Goal: Task Accomplishment & Management: Complete application form

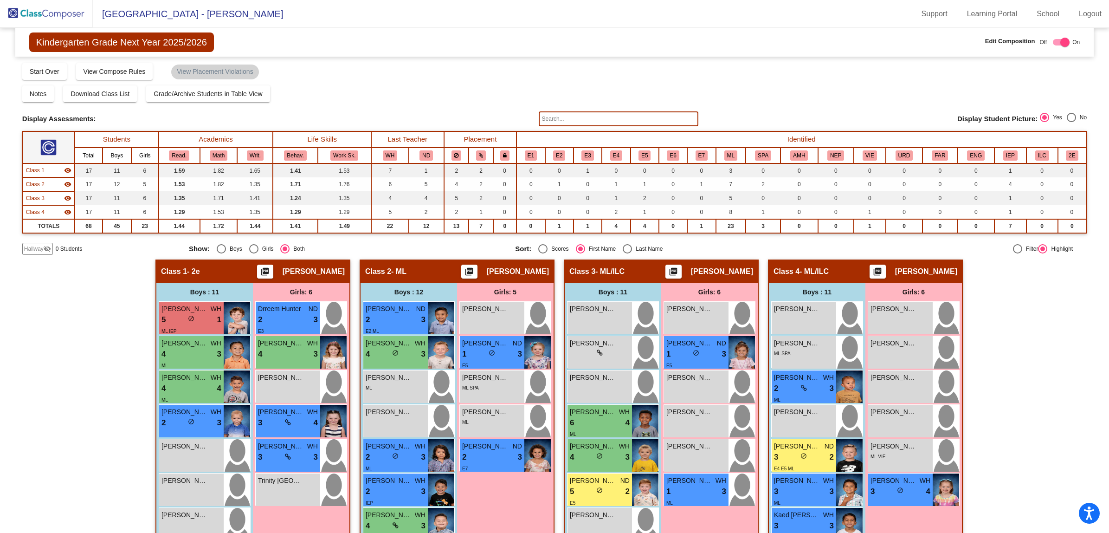
click at [47, 13] on img at bounding box center [46, 13] width 93 height 27
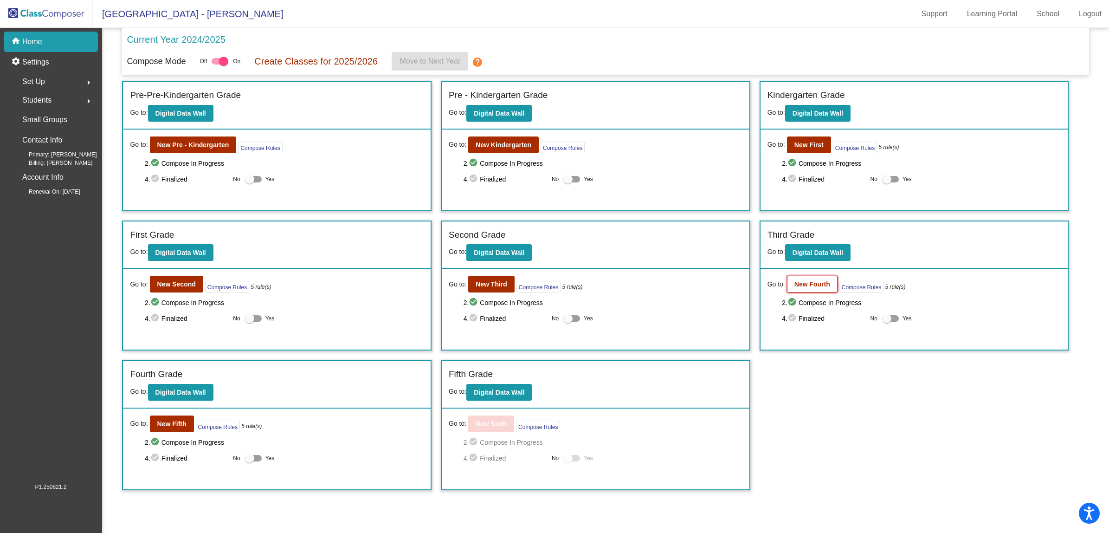
click at [812, 284] on b "New Fourth" at bounding box center [812, 283] width 36 height 7
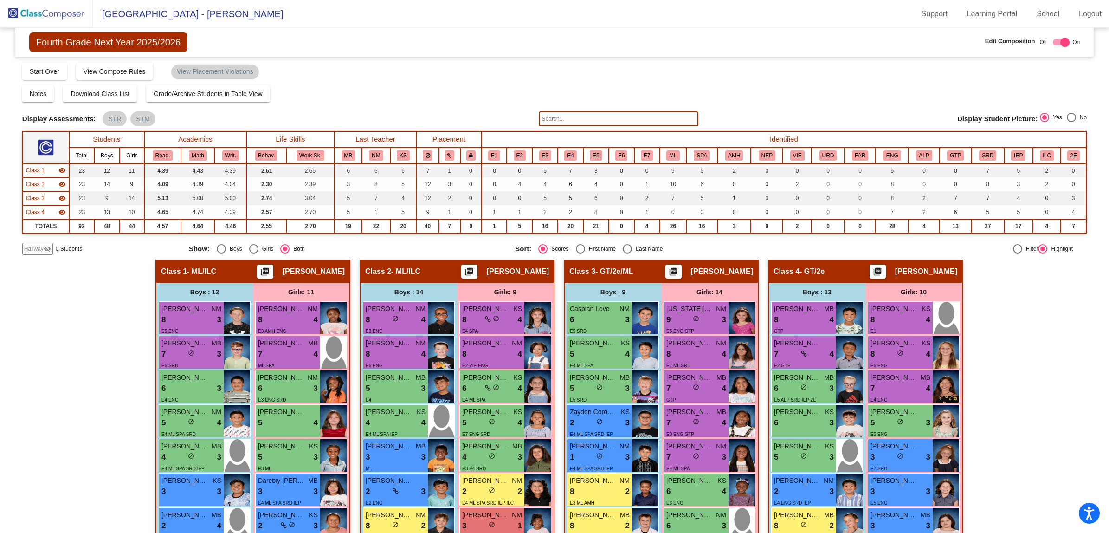
click at [29, 247] on span "Hallway" at bounding box center [33, 249] width 19 height 8
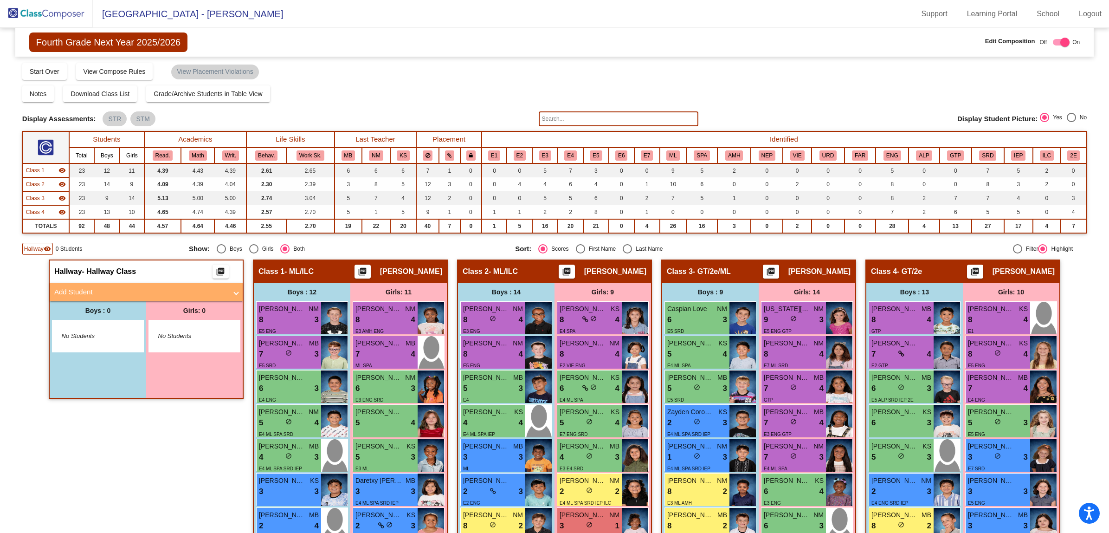
drag, startPoint x: 80, startPoint y: 288, endPoint x: 75, endPoint y: 287, distance: 5.2
click at [79, 288] on mat-panel-title "Add Student" at bounding box center [140, 292] width 173 height 11
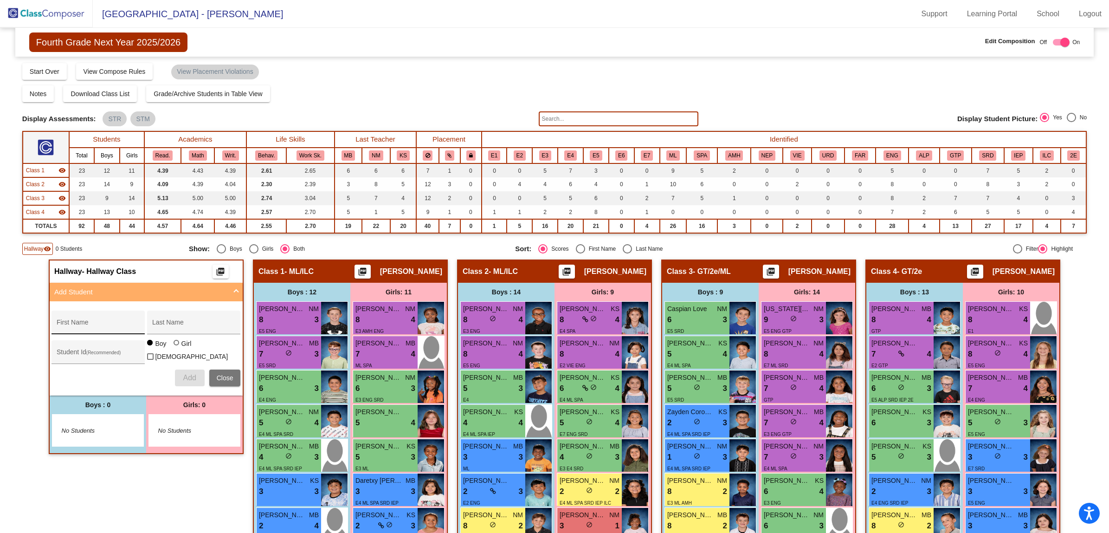
click at [60, 320] on div "First Name" at bounding box center [99, 325] width 84 height 19
type input "Hamza"
type input "Fida"
type input "30038923"
click at [187, 378] on span "Add" at bounding box center [189, 378] width 13 height 8
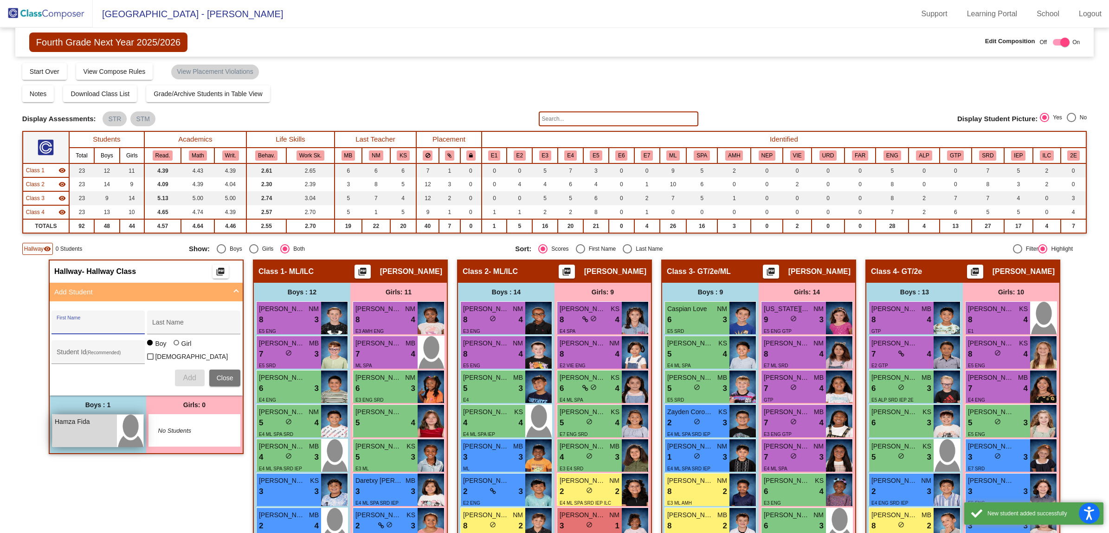
click at [93, 431] on div "Hamza Fida lock do_not_disturb_alt" at bounding box center [84, 430] width 65 height 32
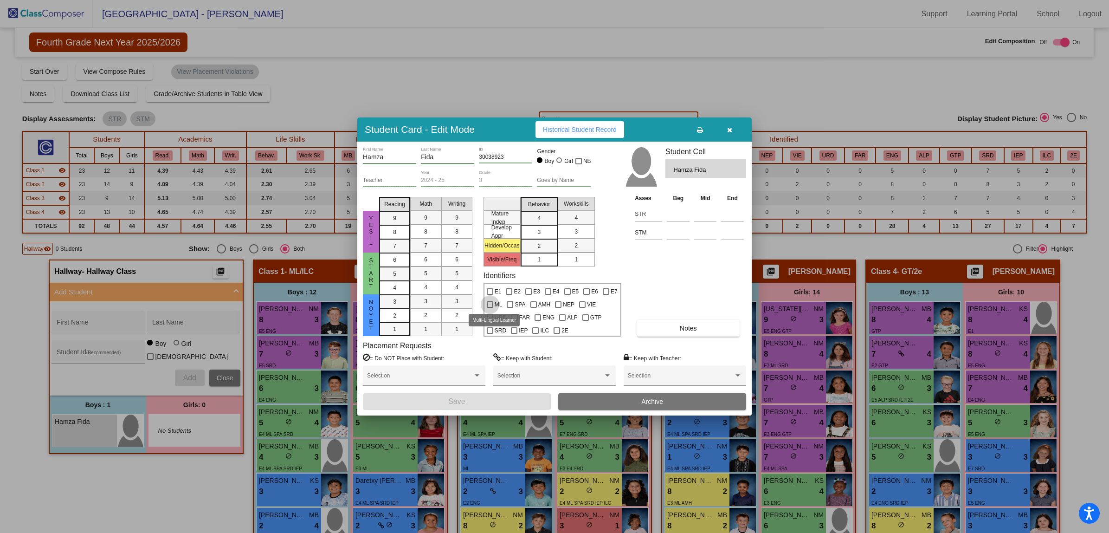
click at [487, 308] on label "ML" at bounding box center [495, 304] width 16 height 11
click at [490, 308] on input "ML" at bounding box center [490, 308] width 0 height 0
checkbox input "true"
click at [685, 328] on span "Notes" at bounding box center [688, 327] width 17 height 7
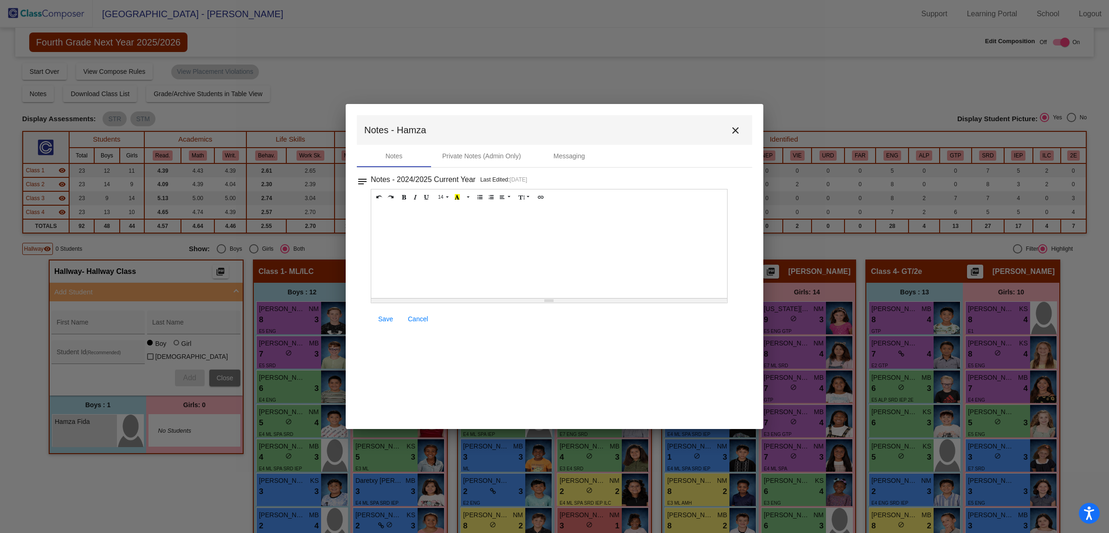
click at [405, 224] on div at bounding box center [549, 251] width 356 height 93
click at [382, 323] on span "Save" at bounding box center [385, 318] width 15 height 7
click at [386, 322] on span "Save" at bounding box center [385, 318] width 15 height 7
drag, startPoint x: 733, startPoint y: 135, endPoint x: 726, endPoint y: 133, distance: 7.1
click at [733, 134] on mat-icon "close" at bounding box center [735, 130] width 11 height 11
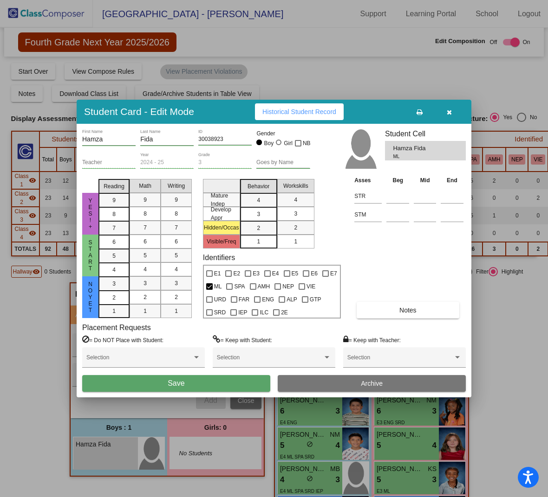
click at [178, 383] on span "Save" at bounding box center [176, 384] width 17 height 8
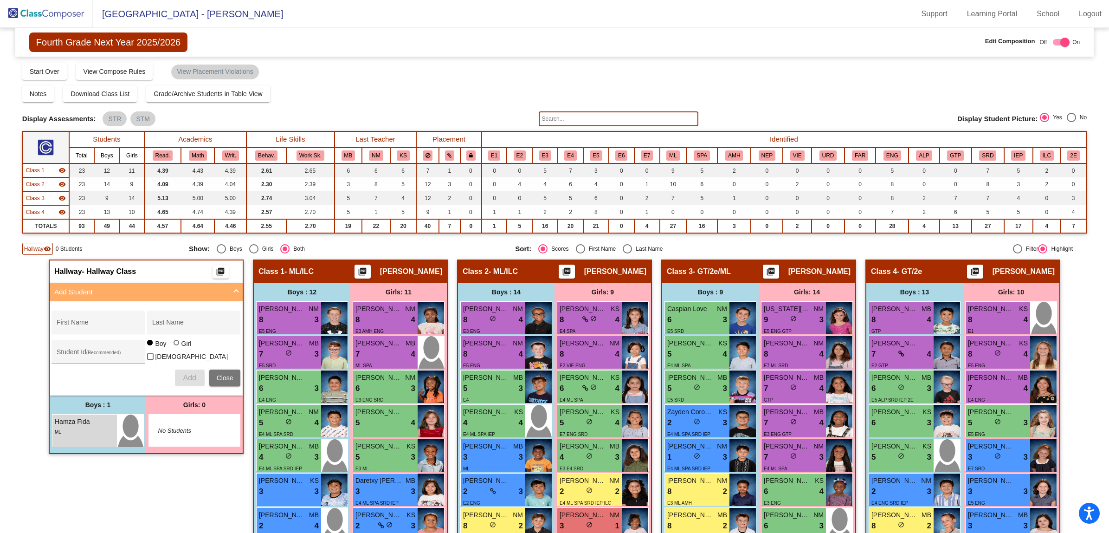
click at [35, 12] on img at bounding box center [46, 13] width 93 height 27
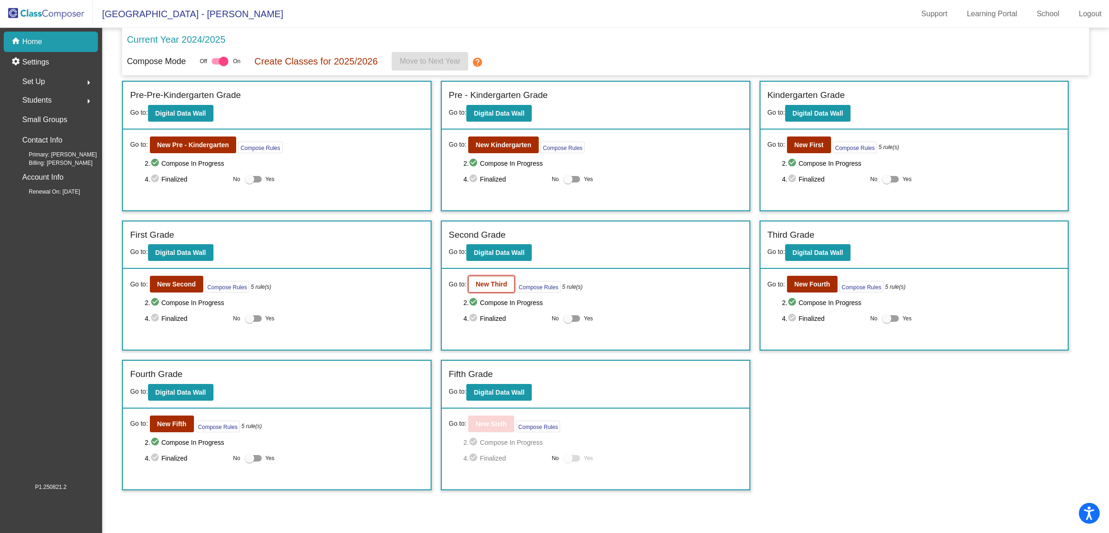
click at [490, 284] on b "New Third" at bounding box center [492, 283] width 32 height 7
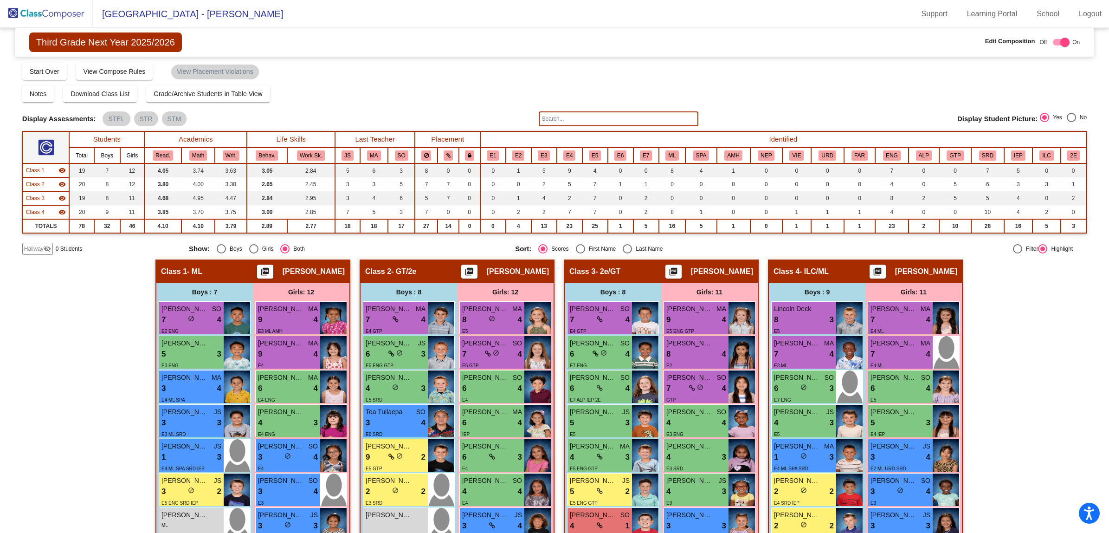
click at [59, 272] on div "Hallway - Hallway Class picture_as_pdf Add Student First Name Last Name Student…" at bounding box center [554, 493] width 1065 height 469
click at [26, 246] on span "Hallway" at bounding box center [33, 249] width 19 height 8
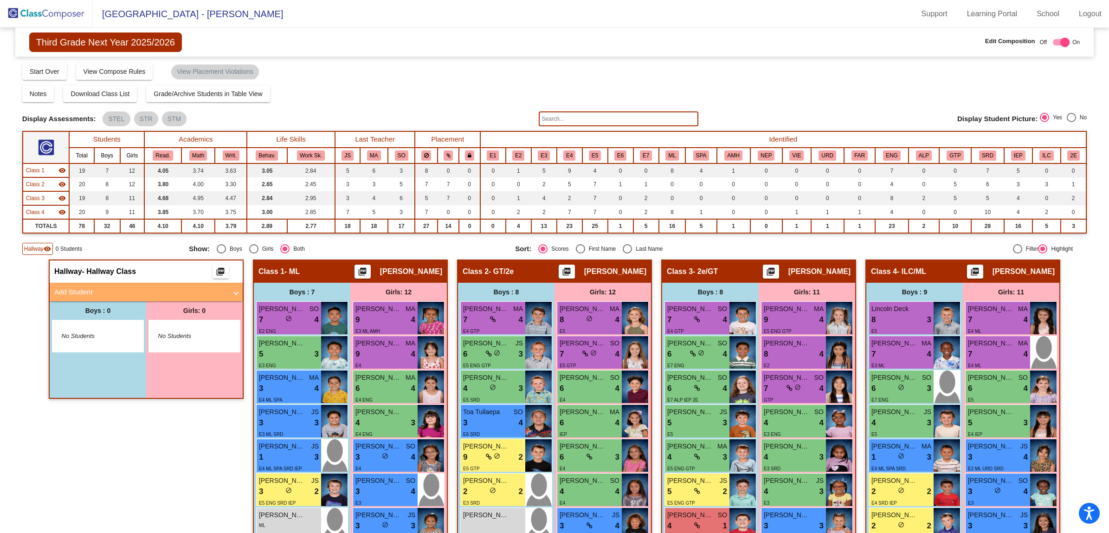
click at [87, 287] on mat-panel-title "Add Student" at bounding box center [140, 292] width 173 height 11
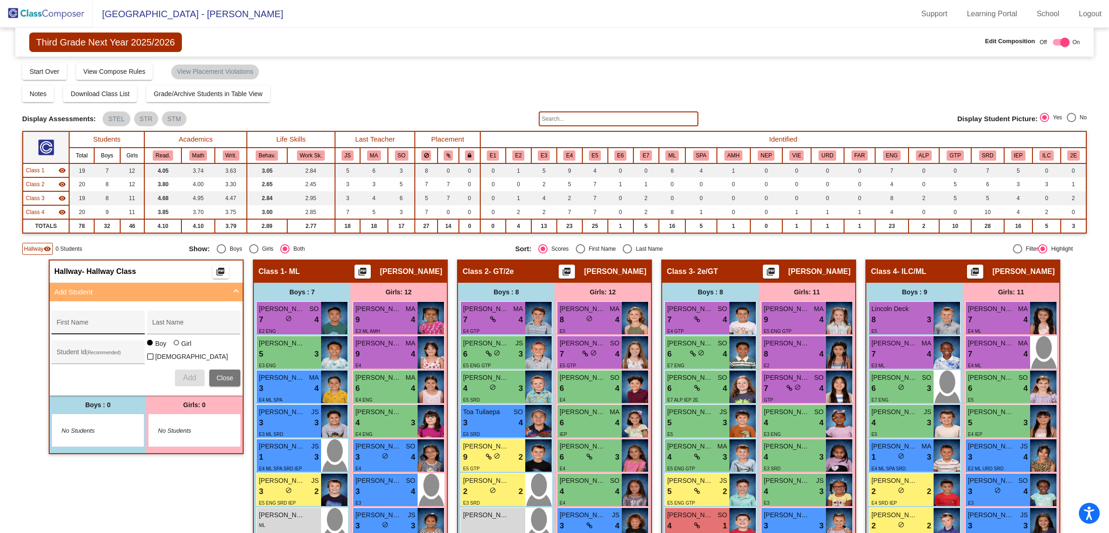
click at [76, 323] on input "First Name" at bounding box center [99, 325] width 84 height 7
type input "Muzdalifa"
type input "Fida"
type input "30038924"
click at [174, 347] on div at bounding box center [177, 343] width 7 height 7
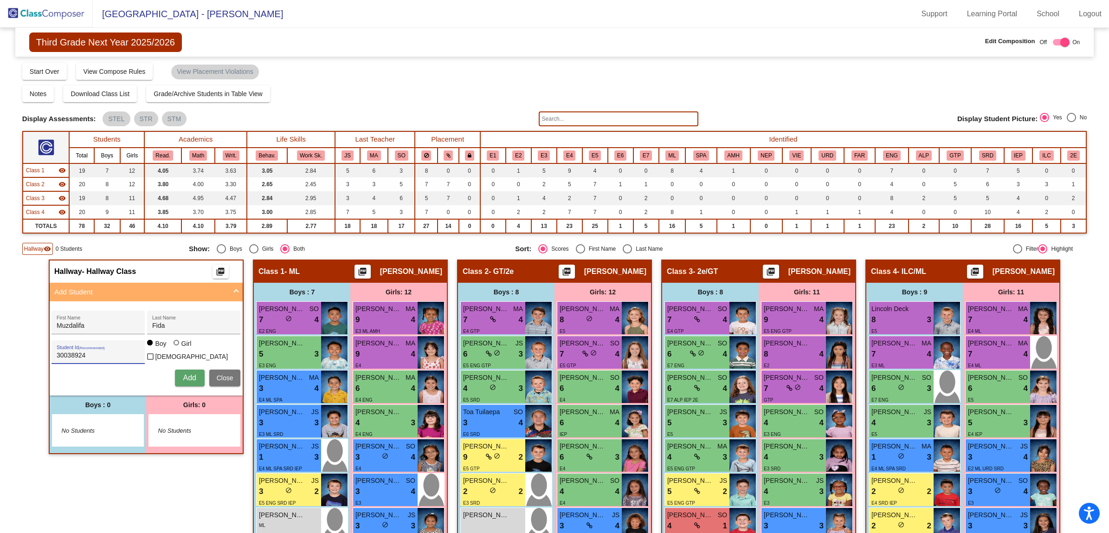
click at [177, 348] on input "Girl" at bounding box center [177, 347] width 0 height 0
radio input "true"
click at [187, 374] on span "Add" at bounding box center [189, 378] width 13 height 8
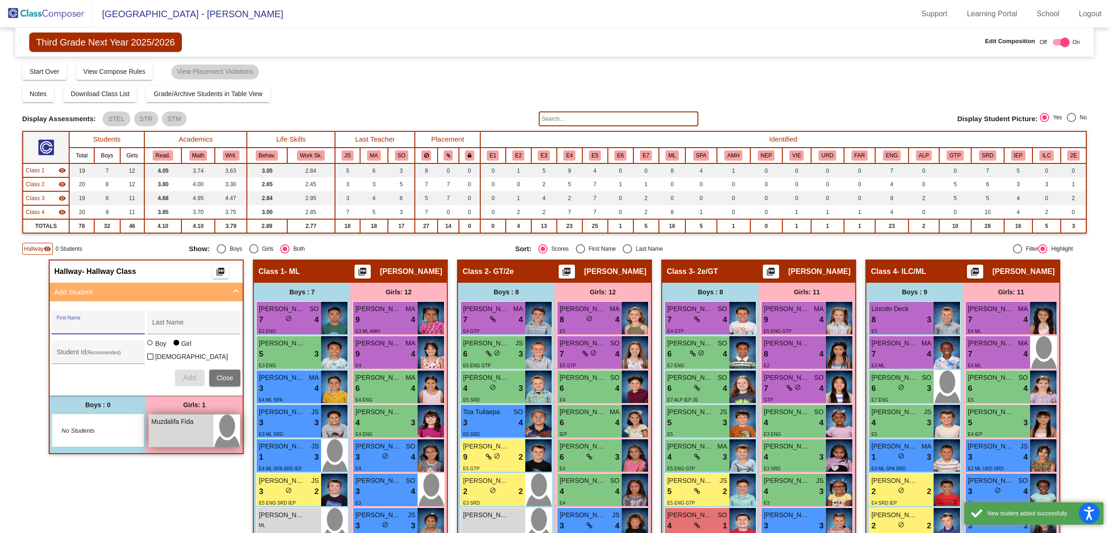
click at [183, 421] on span "Muzdalifa Fida" at bounding box center [174, 422] width 46 height 10
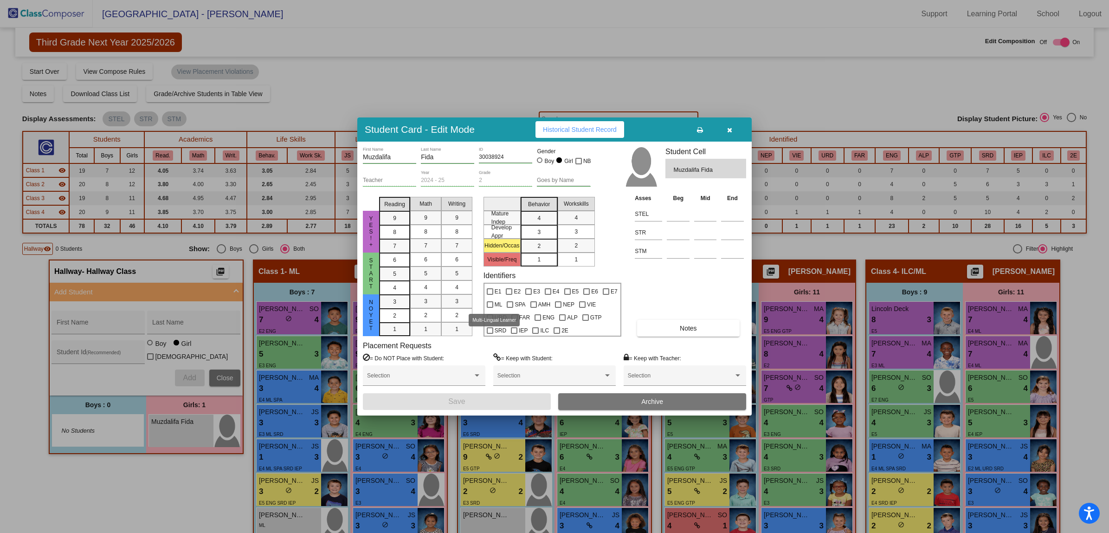
click at [488, 305] on div at bounding box center [490, 304] width 6 height 6
click at [490, 308] on input "ML" at bounding box center [490, 308] width 0 height 0
checkbox input "true"
click at [676, 330] on button "Notes" at bounding box center [688, 328] width 102 height 17
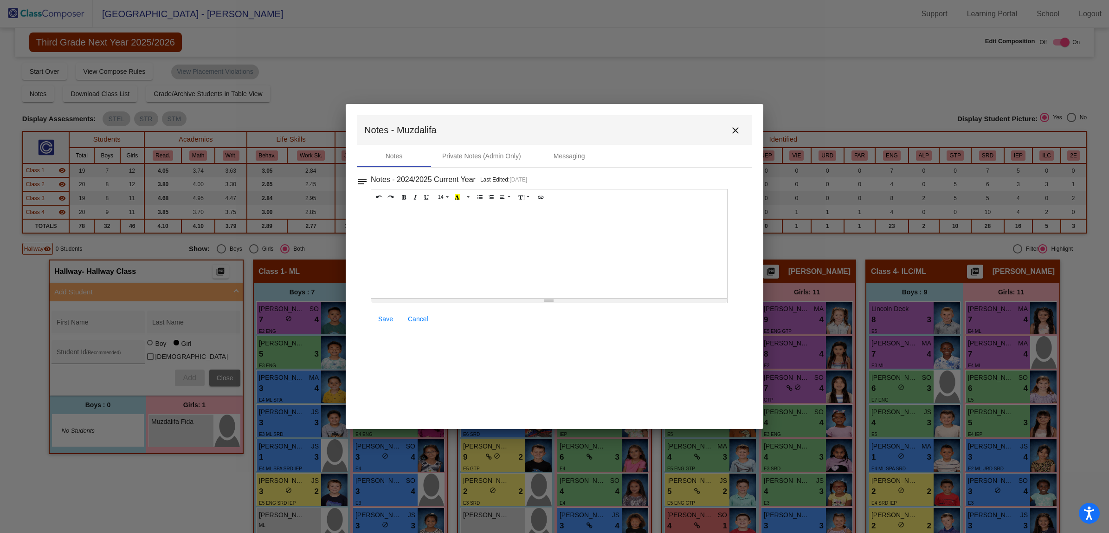
click at [393, 236] on div at bounding box center [549, 251] width 356 height 93
click at [382, 318] on span "Save" at bounding box center [385, 318] width 15 height 7
click at [387, 319] on span "Save" at bounding box center [385, 318] width 15 height 7
click at [734, 131] on mat-icon "close" at bounding box center [735, 130] width 11 height 11
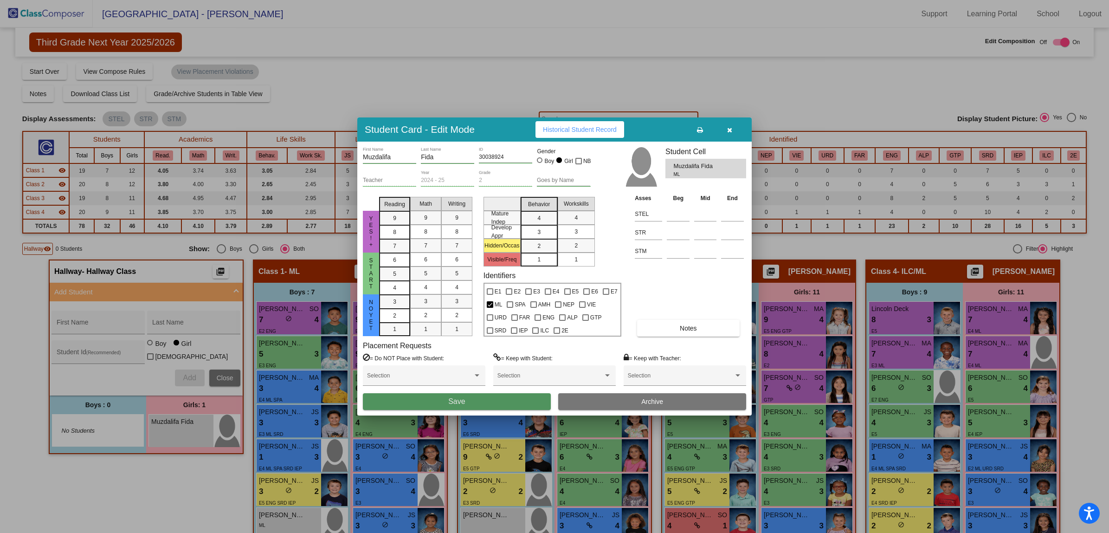
click at [455, 405] on span "Save" at bounding box center [456, 401] width 17 height 8
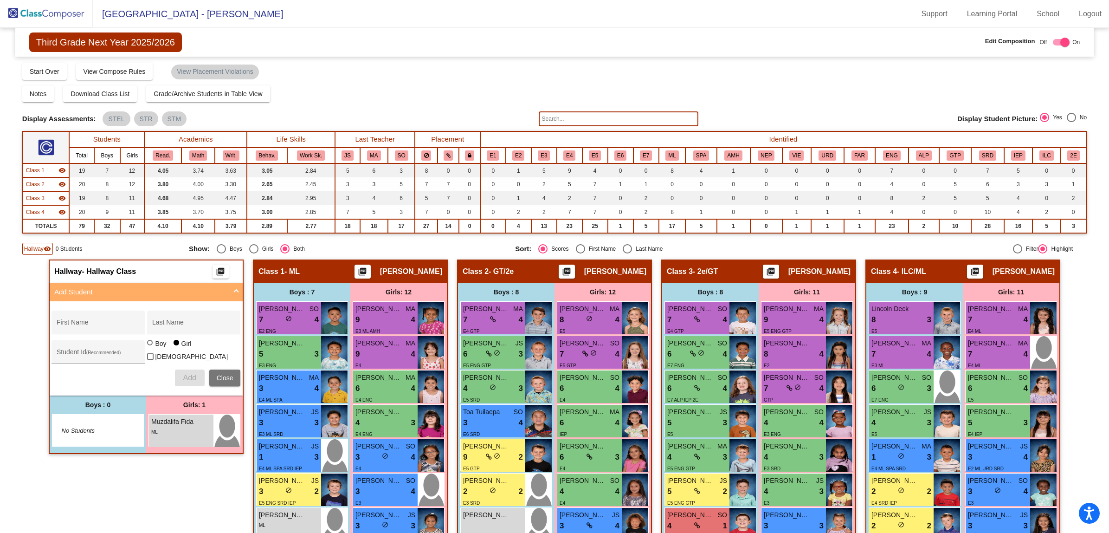
click at [46, 13] on img at bounding box center [46, 13] width 93 height 27
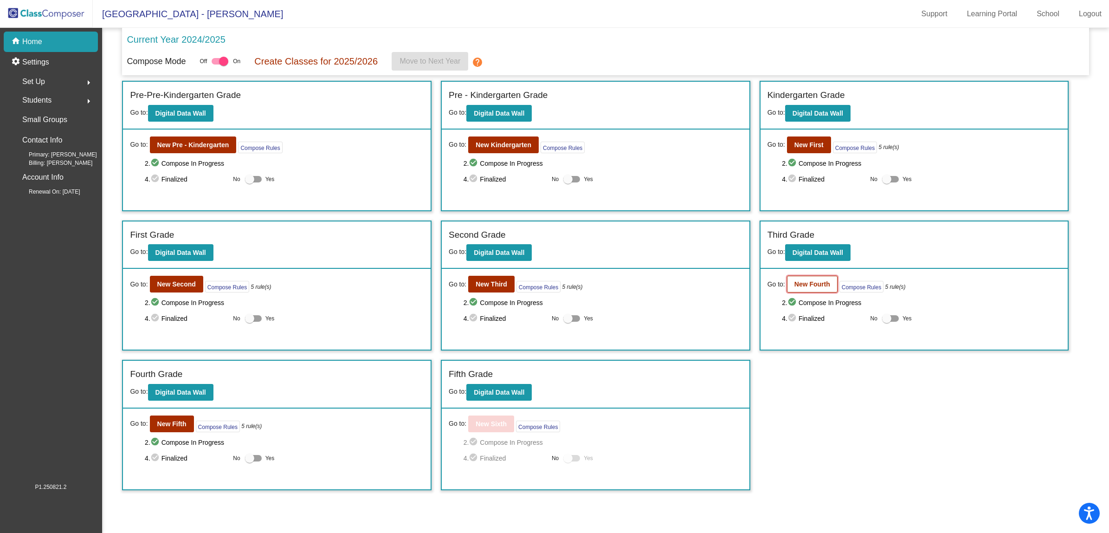
click at [803, 282] on b "New Fourth" at bounding box center [812, 283] width 36 height 7
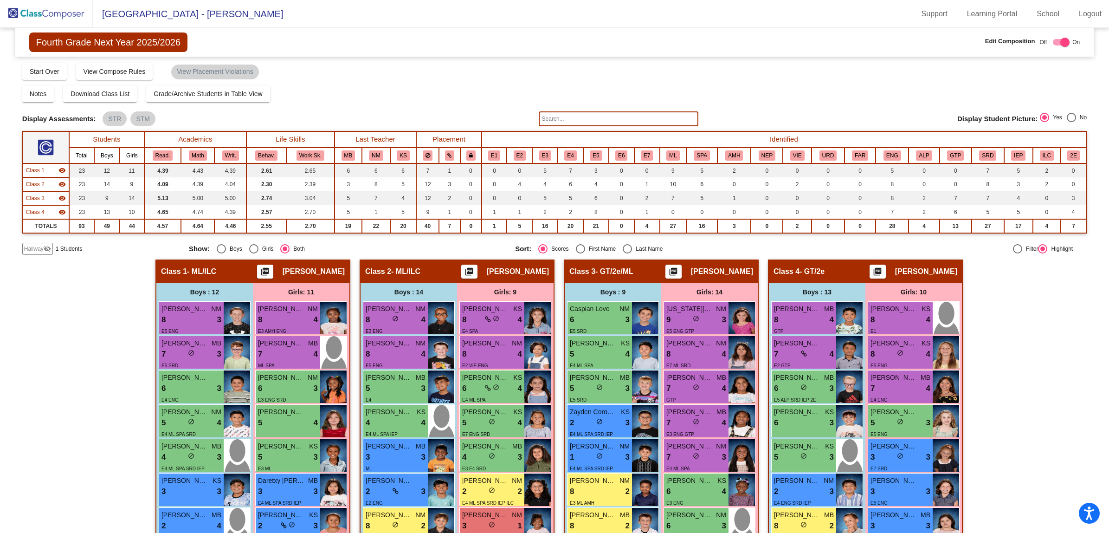
click at [31, 245] on span "Hallway" at bounding box center [33, 249] width 19 height 8
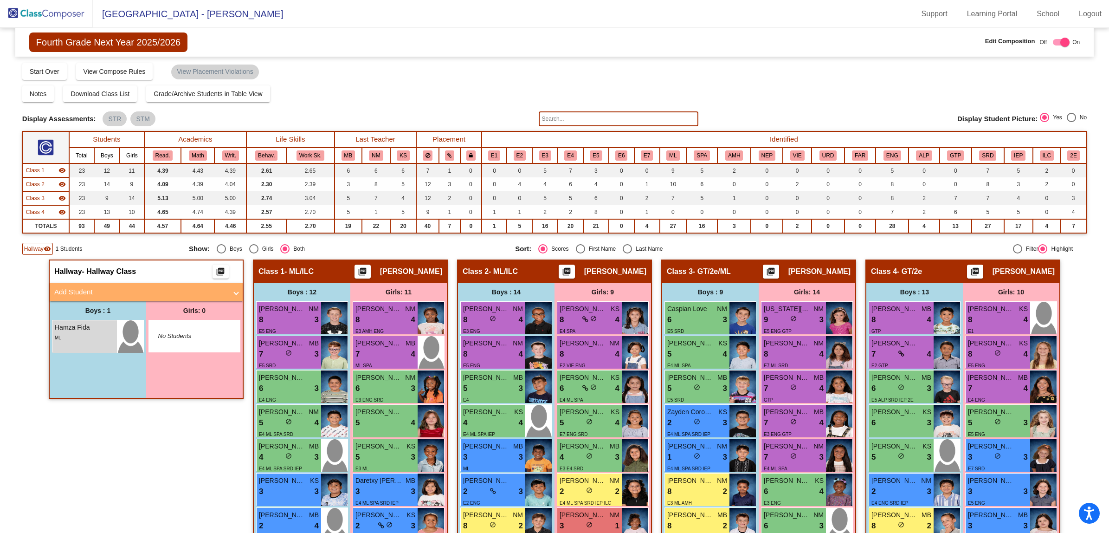
click at [75, 293] on mat-panel-title "Add Student" at bounding box center [140, 292] width 173 height 11
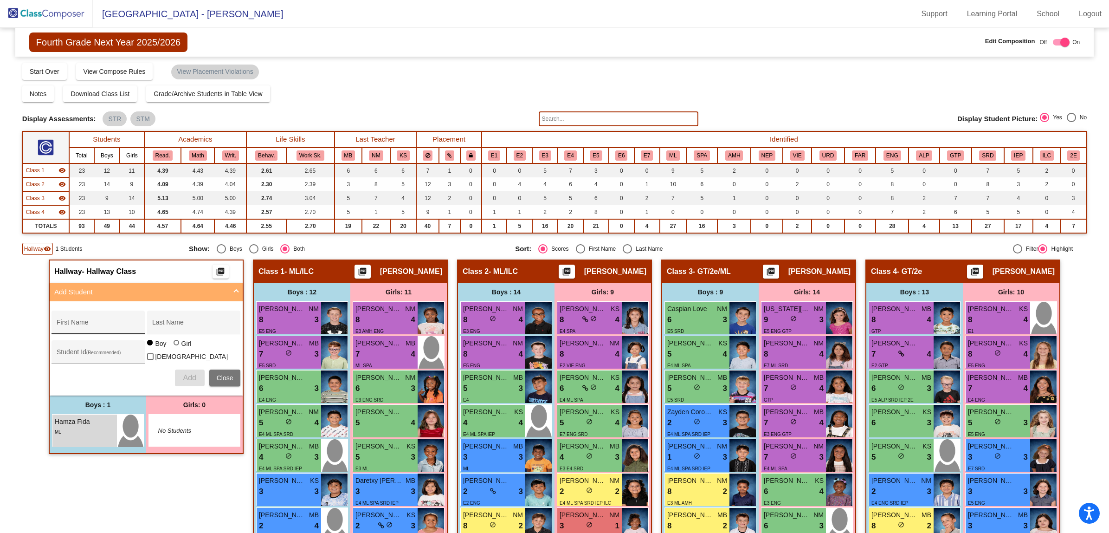
click at [59, 322] on input "First Name" at bounding box center [99, 325] width 84 height 7
type input "H"
type input "Bruk"
type input "Henok"
type input "20219043"
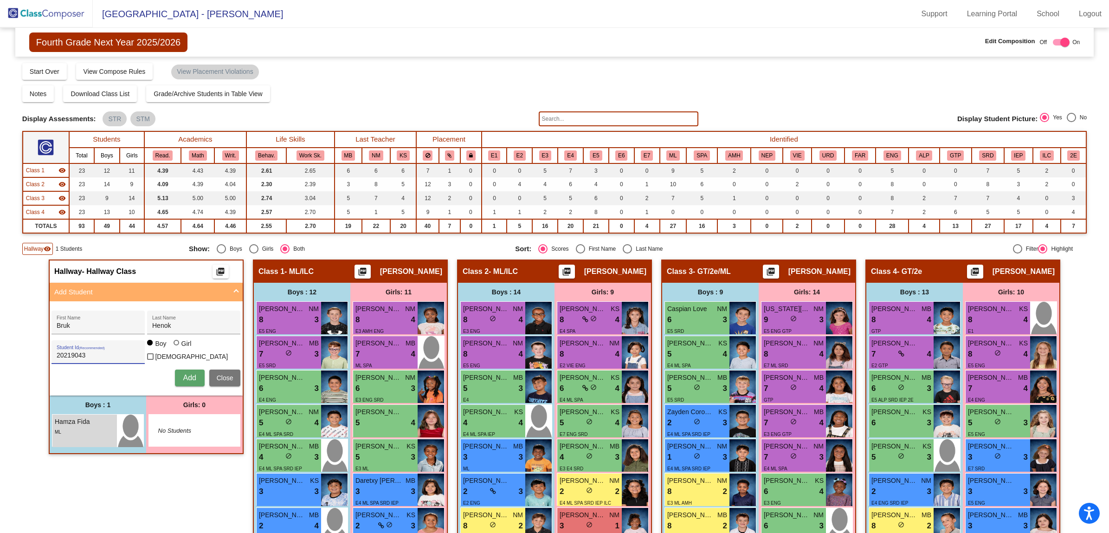
click at [186, 374] on span "Add" at bounding box center [189, 378] width 13 height 8
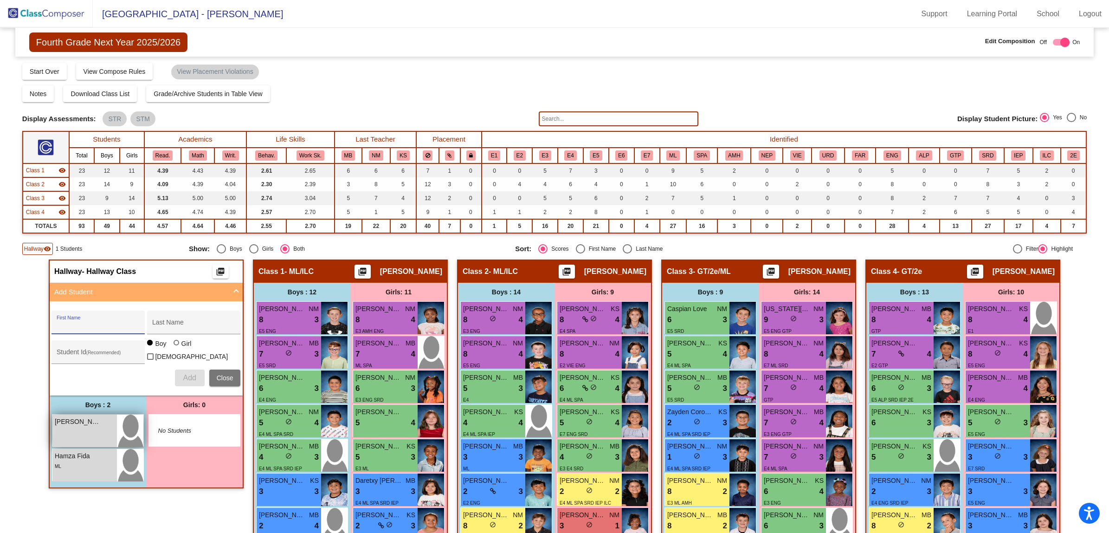
click at [72, 426] on div "[PERSON_NAME] lock do_not_disturb_alt" at bounding box center [84, 430] width 65 height 32
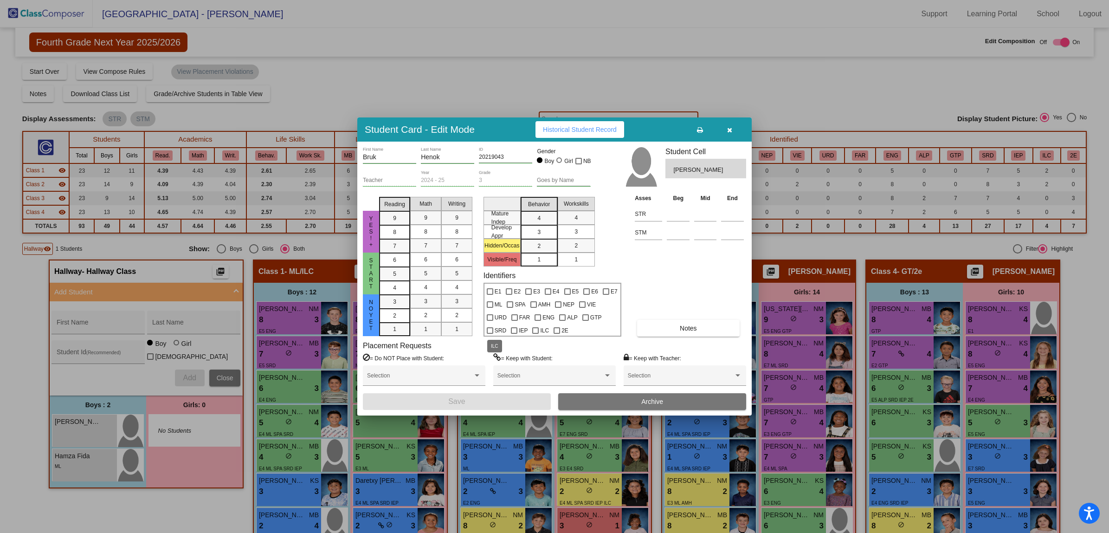
click at [532, 329] on div at bounding box center [535, 330] width 6 height 6
click at [535, 334] on input "ILC" at bounding box center [535, 334] width 0 height 0
checkbox input "true"
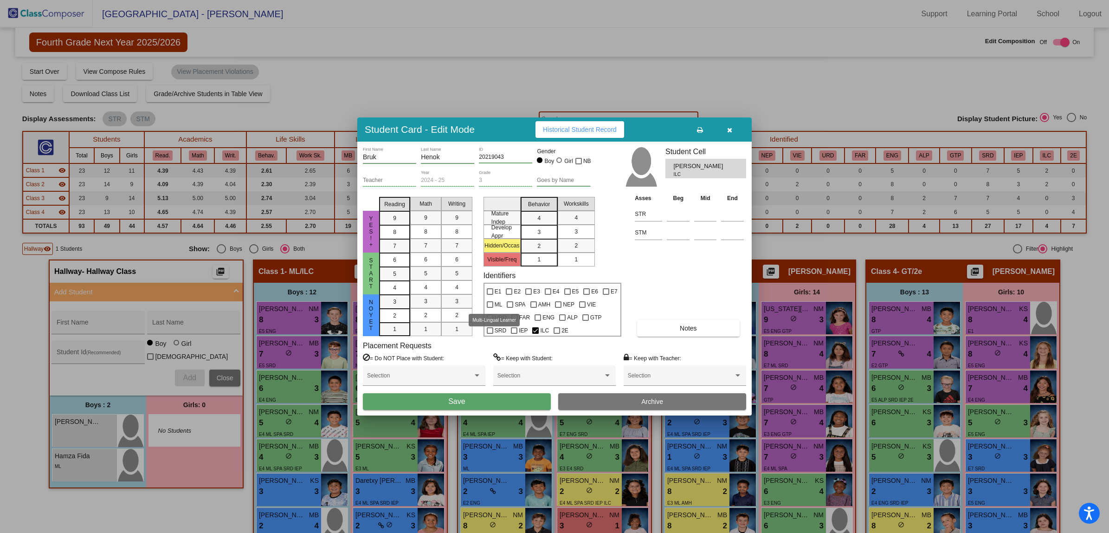
click at [488, 303] on div at bounding box center [490, 304] width 6 height 6
click at [490, 308] on input "ML" at bounding box center [490, 308] width 0 height 0
checkbox input "true"
click at [694, 326] on span "Notes" at bounding box center [688, 327] width 17 height 7
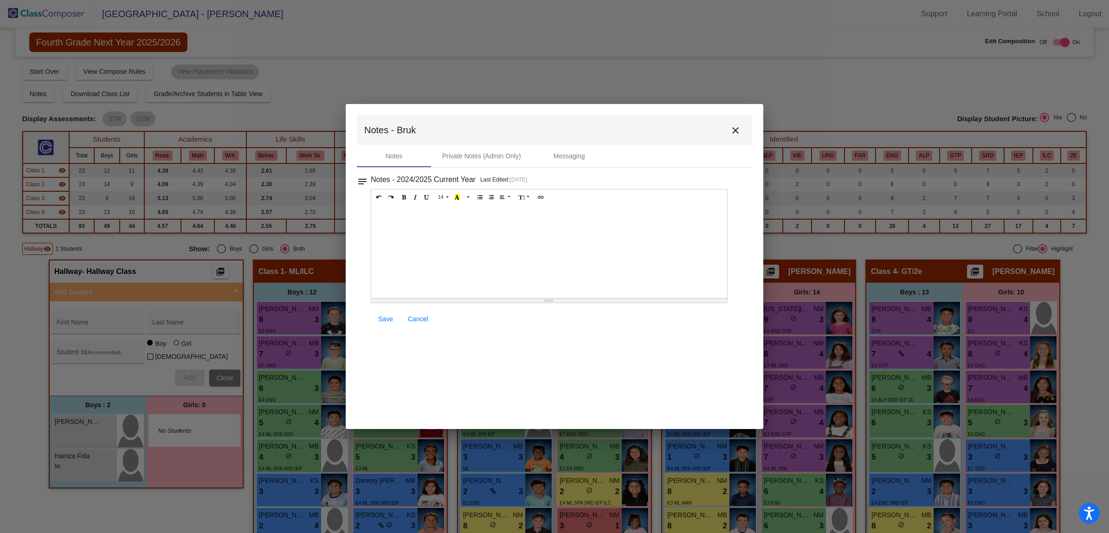
click at [402, 224] on div at bounding box center [549, 251] width 356 height 93
click at [411, 223] on div "Ti" at bounding box center [549, 251] width 356 height 93
click at [384, 318] on span "Save" at bounding box center [385, 318] width 15 height 7
click at [736, 133] on mat-icon "close" at bounding box center [735, 130] width 11 height 11
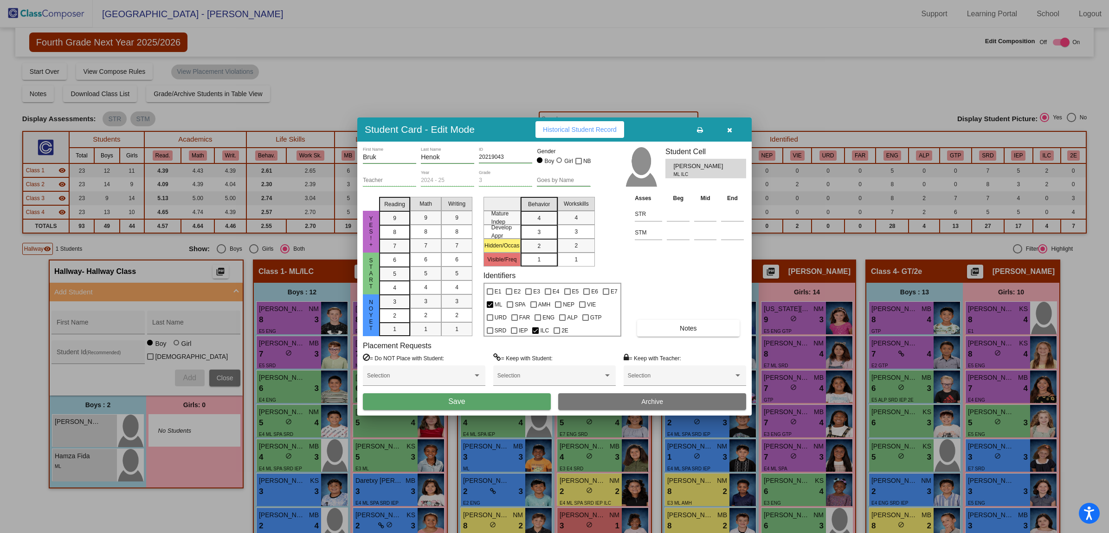
click at [733, 122] on button "button" at bounding box center [730, 129] width 30 height 17
